Goal: Transaction & Acquisition: Download file/media

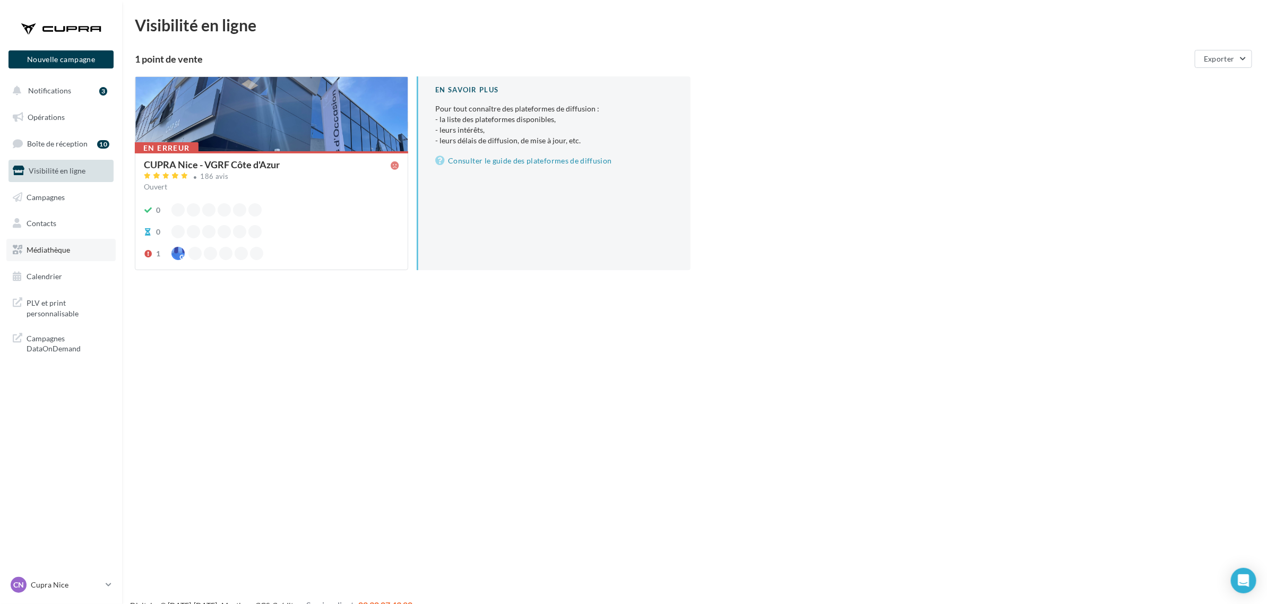
click at [38, 240] on link "Médiathèque" at bounding box center [60, 250] width 109 height 22
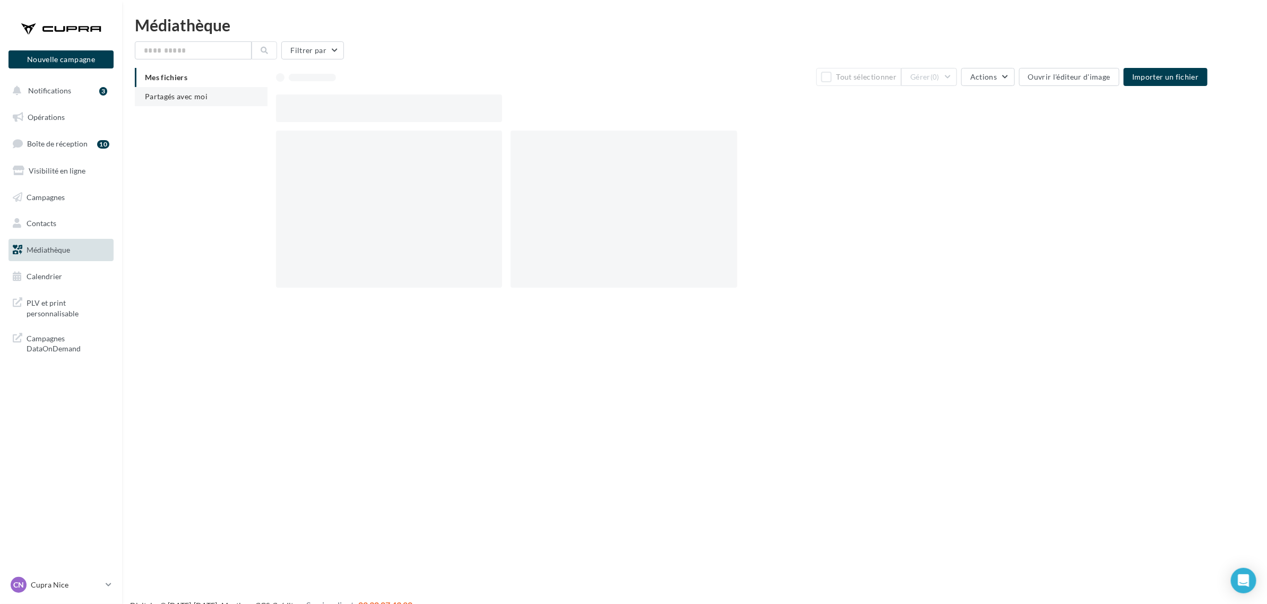
click at [170, 104] on li "Partagés avec moi" at bounding box center [201, 96] width 133 height 19
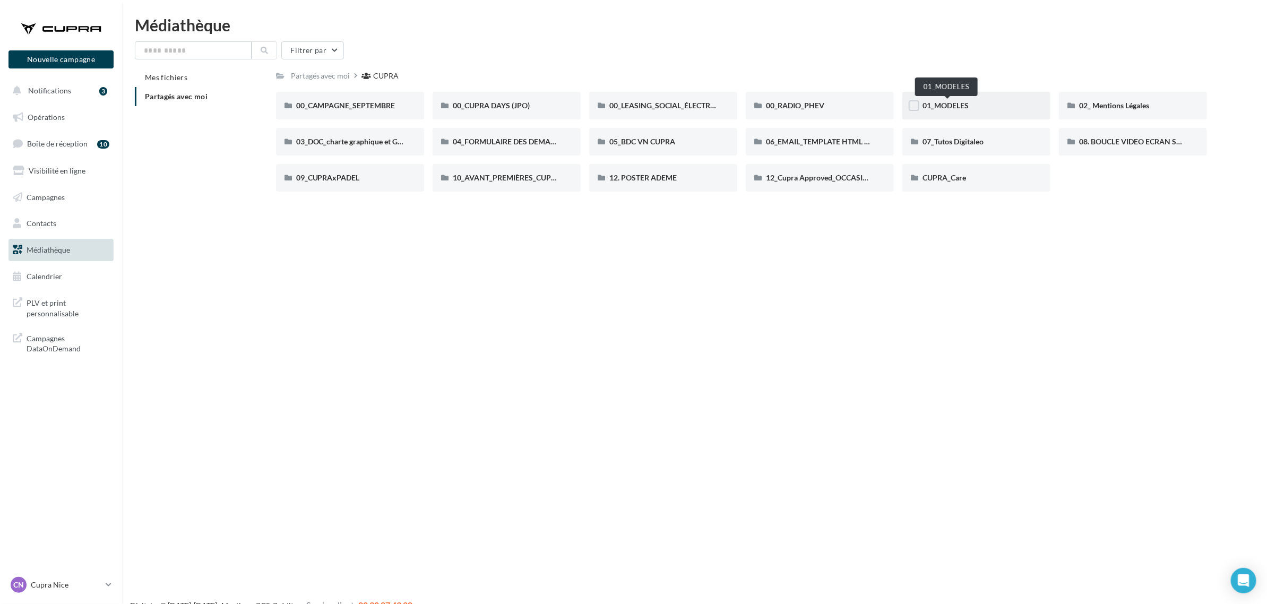
click at [951, 101] on span "01_MODELES" at bounding box center [945, 105] width 46 height 9
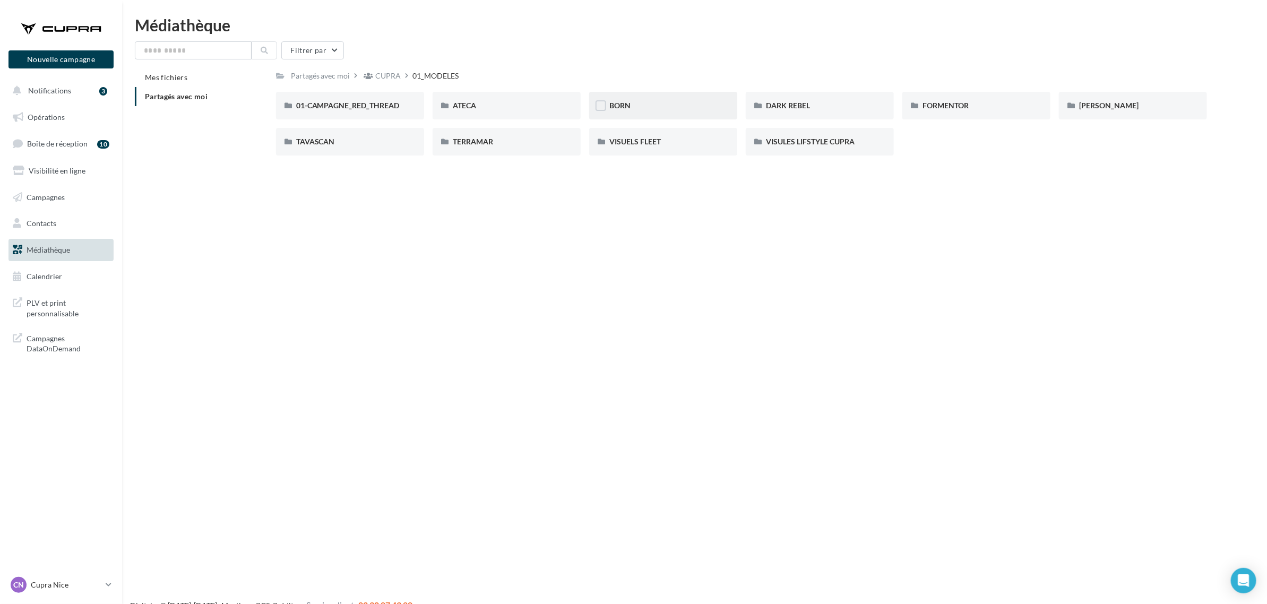
click at [657, 104] on div "BORN" at bounding box center [663, 105] width 108 height 11
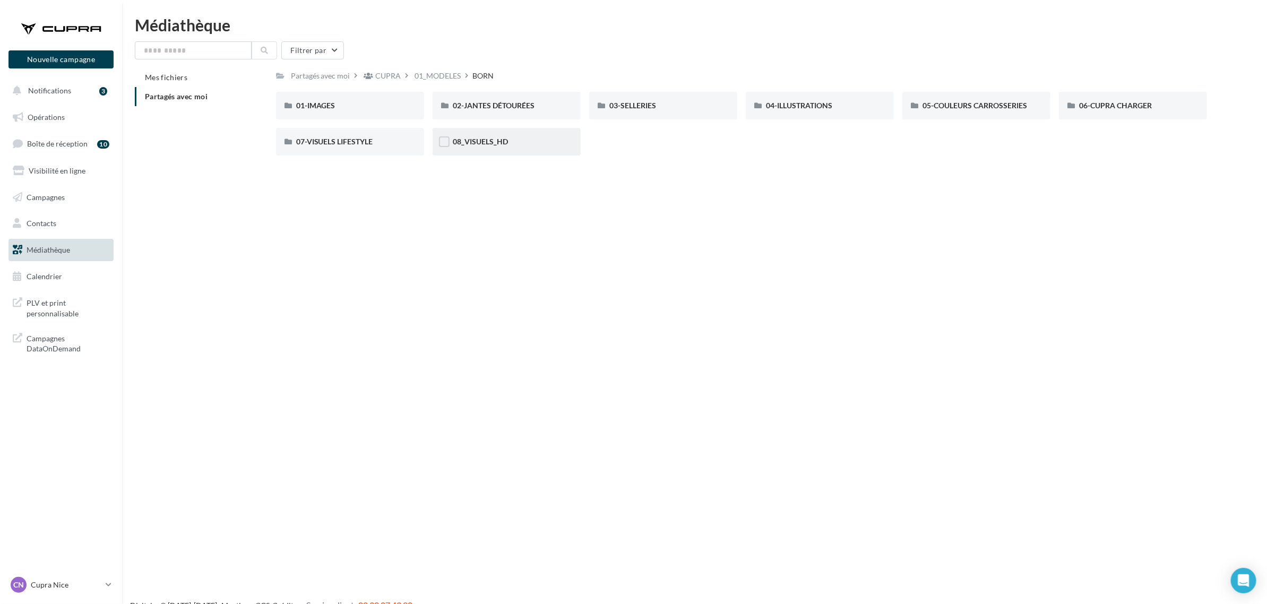
click at [522, 144] on div "08_VISUELS_HD" at bounding box center [507, 141] width 108 height 11
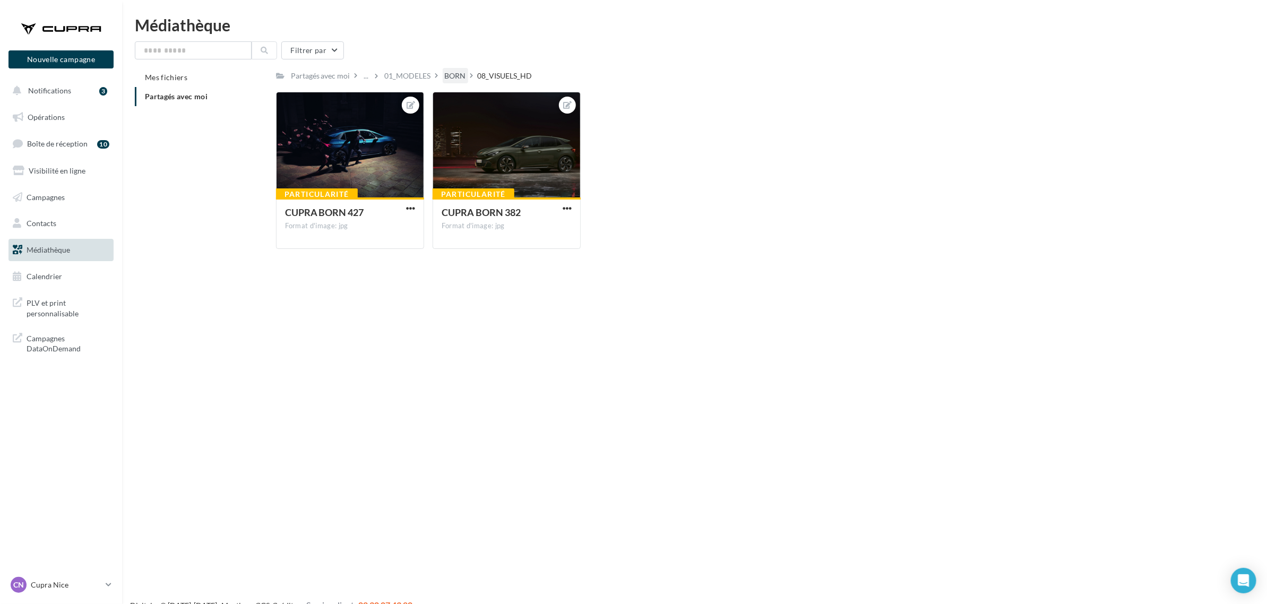
click at [455, 75] on div "BORN" at bounding box center [455, 76] width 21 height 11
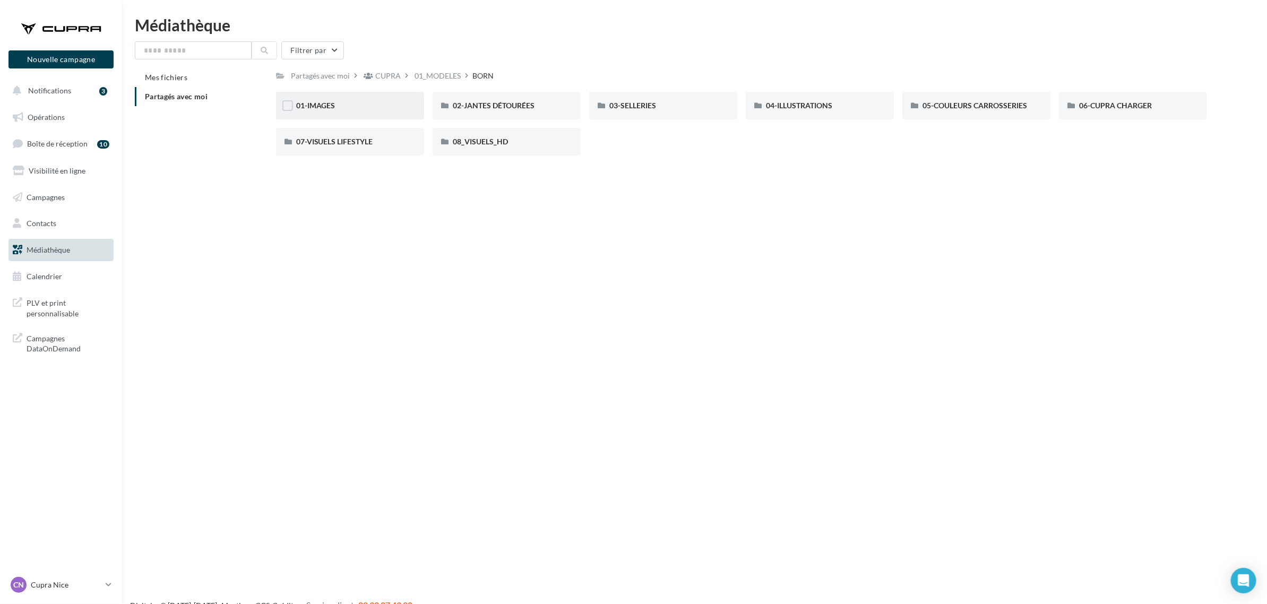
click at [327, 118] on div "01-IMAGES" at bounding box center [350, 106] width 148 height 28
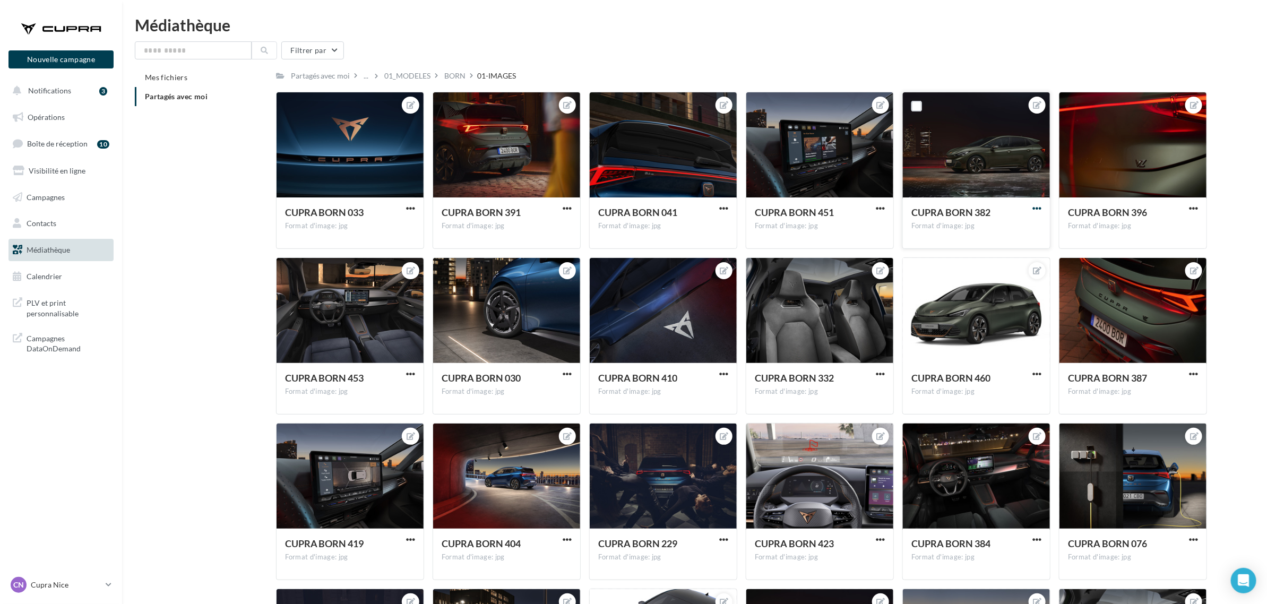
click at [1040, 211] on span "button" at bounding box center [1036, 208] width 9 height 9
click at [988, 255] on button "Télécharger" at bounding box center [988, 257] width 112 height 28
